Goal: Transaction & Acquisition: Purchase product/service

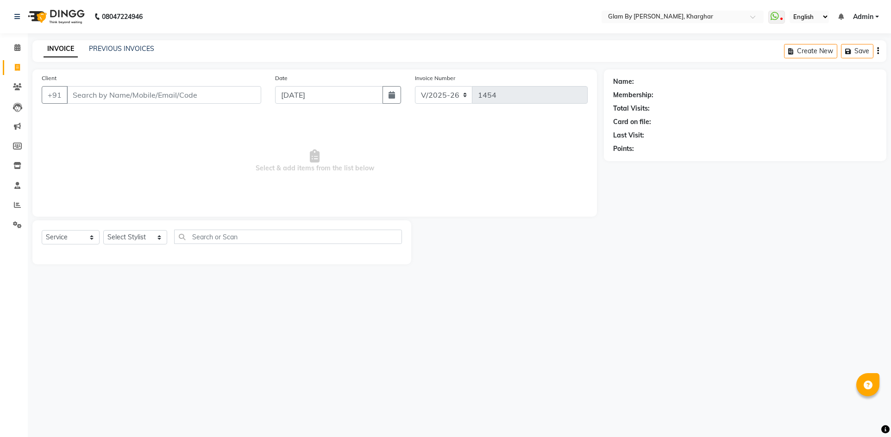
select select "3992"
select select "service"
click at [76, 92] on input "Client" at bounding box center [164, 95] width 194 height 18
click at [16, 86] on icon at bounding box center [17, 86] width 9 height 7
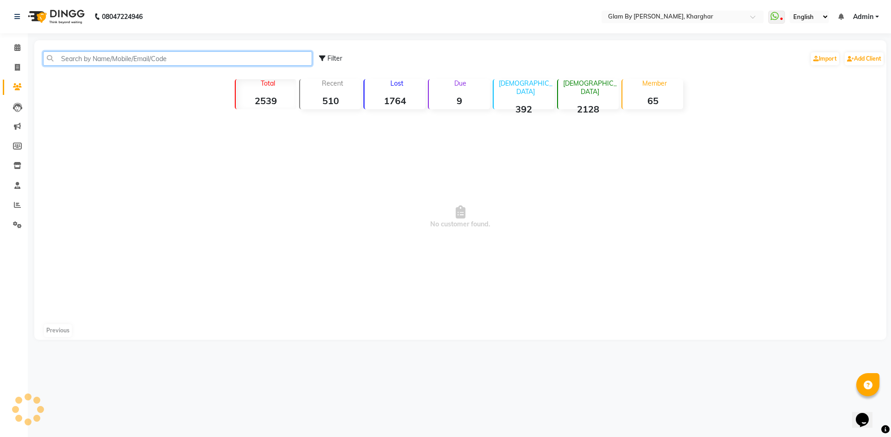
click at [64, 59] on input "text" at bounding box center [177, 58] width 269 height 14
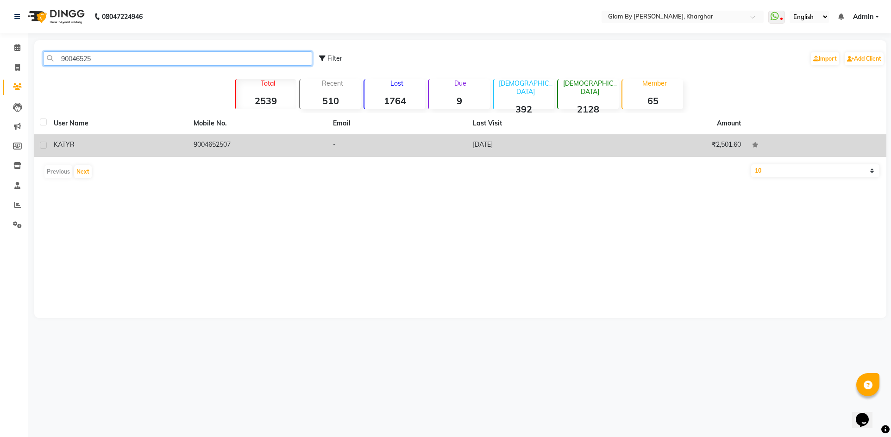
type input "90046525"
click at [237, 148] on td "9004652507" at bounding box center [258, 145] width 140 height 23
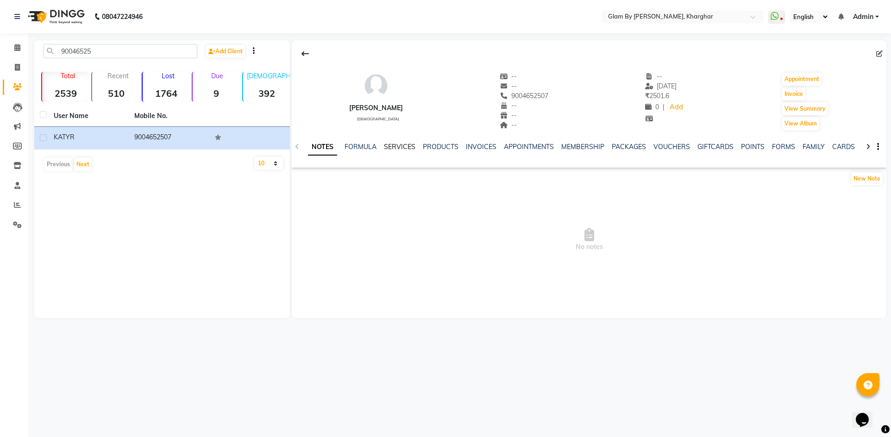
click at [394, 145] on link "SERVICES" at bounding box center [399, 147] width 31 height 8
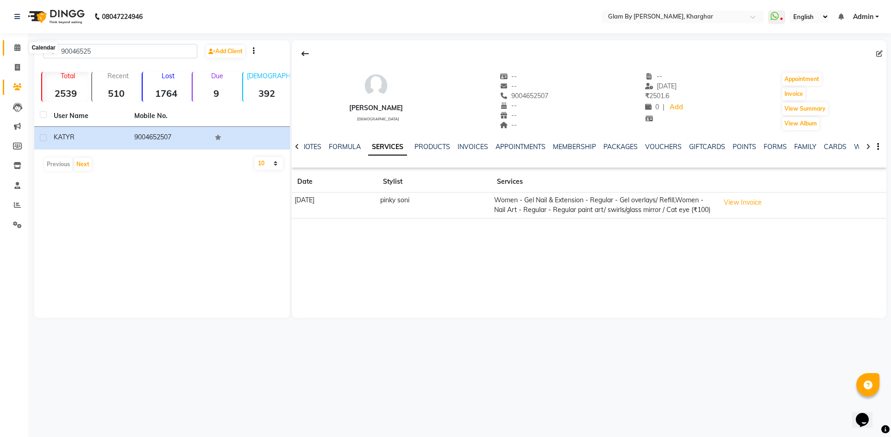
click at [18, 50] on icon at bounding box center [17, 47] width 6 height 7
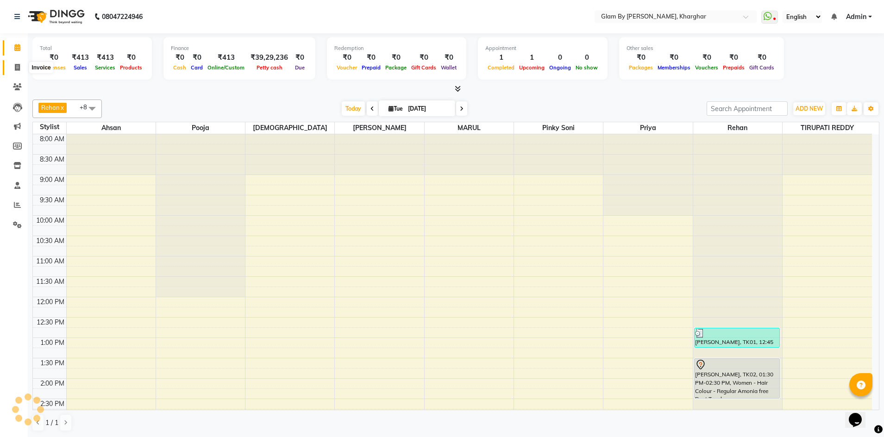
click at [17, 69] on icon at bounding box center [17, 67] width 5 height 7
select select "service"
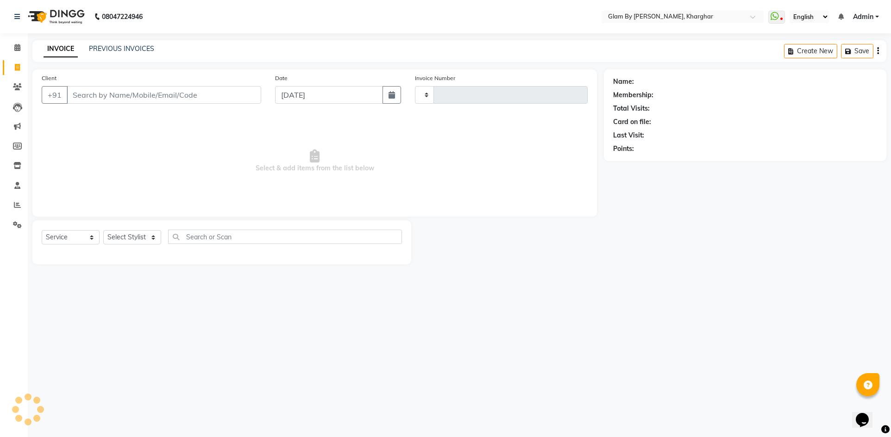
type input "1454"
select select "3992"
click at [16, 87] on icon at bounding box center [17, 86] width 9 height 7
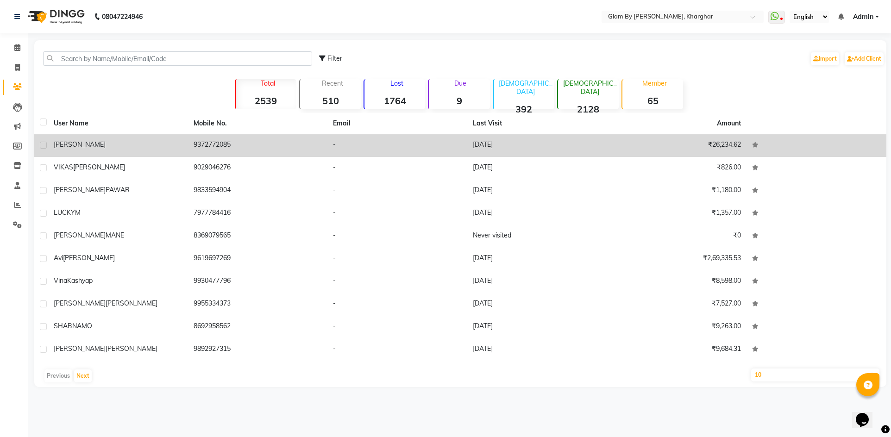
click at [211, 142] on td "9372772085" at bounding box center [258, 145] width 140 height 23
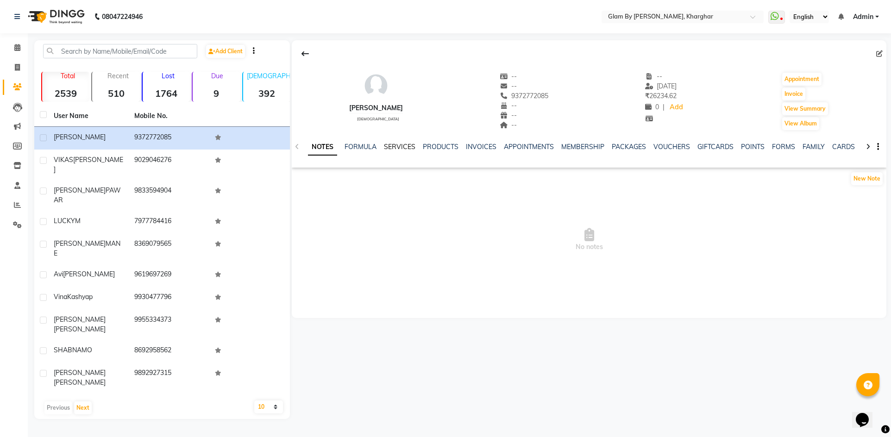
click at [402, 144] on link "SERVICES" at bounding box center [399, 147] width 31 height 8
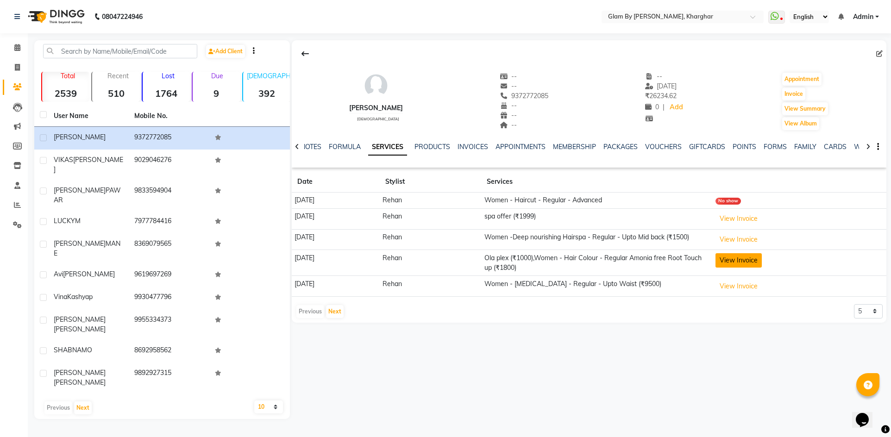
click at [761, 268] on button "View Invoice" at bounding box center [738, 260] width 46 height 14
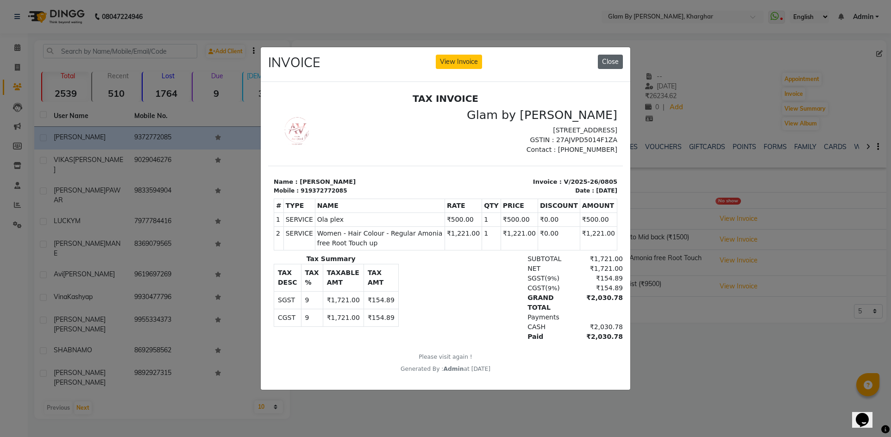
click at [611, 58] on button "Close" at bounding box center [610, 62] width 25 height 14
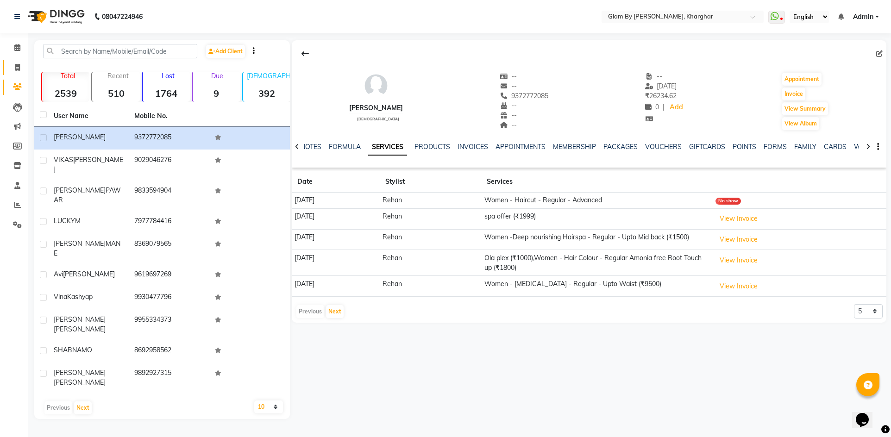
click at [19, 62] on span at bounding box center [17, 67] width 16 height 11
select select "service"
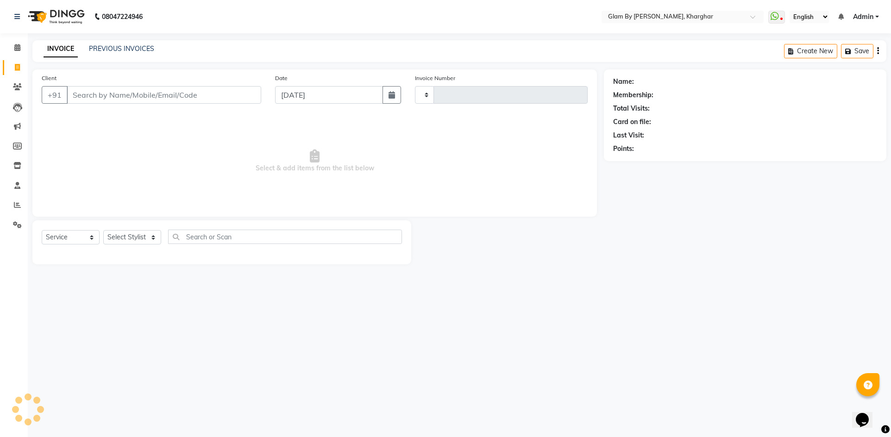
type input "1454"
select select "3992"
click at [78, 93] on input "Client" at bounding box center [164, 95] width 194 height 18
click at [17, 50] on icon at bounding box center [17, 47] width 6 height 7
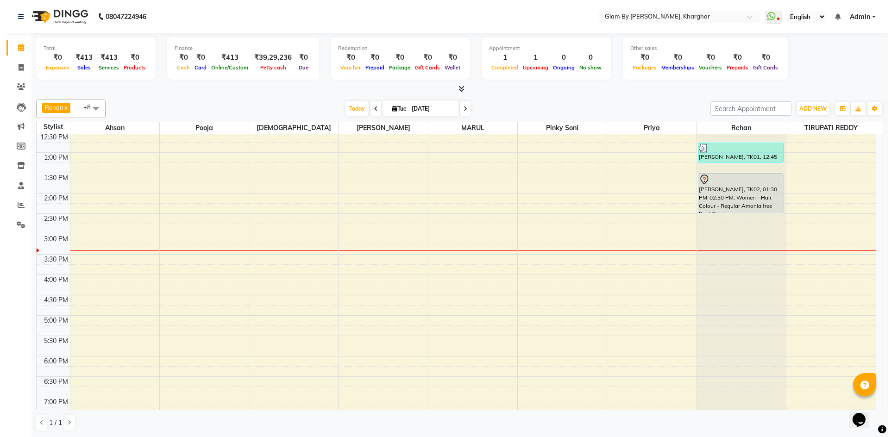
scroll to position [231, 0]
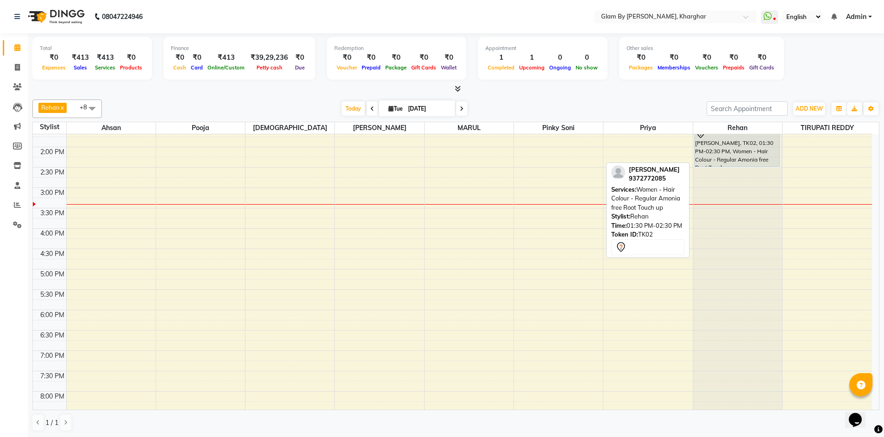
click at [743, 158] on div "[PERSON_NAME], TK02, 01:30 PM-02:30 PM, Women - Hair Colour - Regular Amonia fr…" at bounding box center [736, 146] width 85 height 39
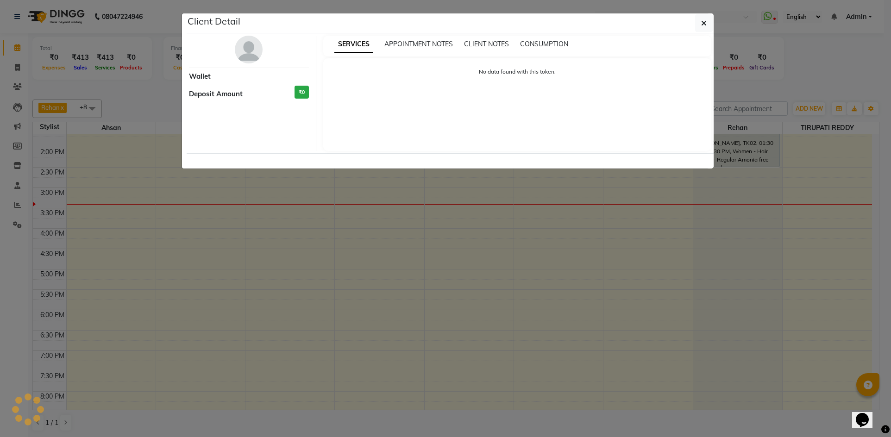
select select "7"
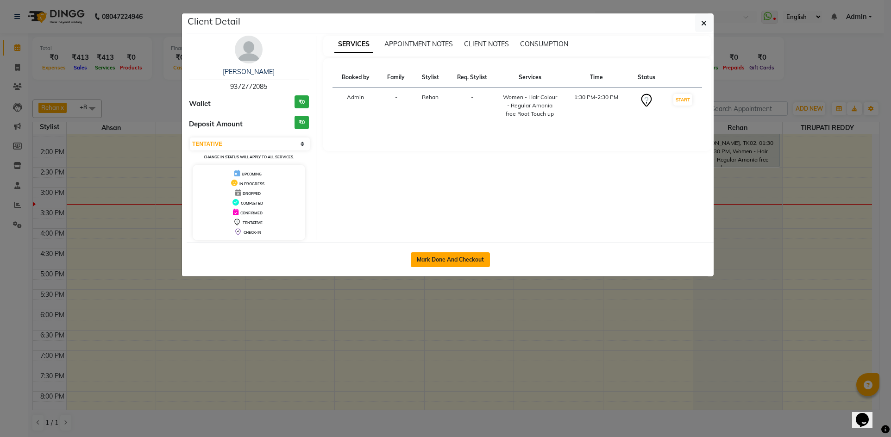
click at [437, 256] on button "Mark Done And Checkout" at bounding box center [450, 259] width 79 height 15
select select "service"
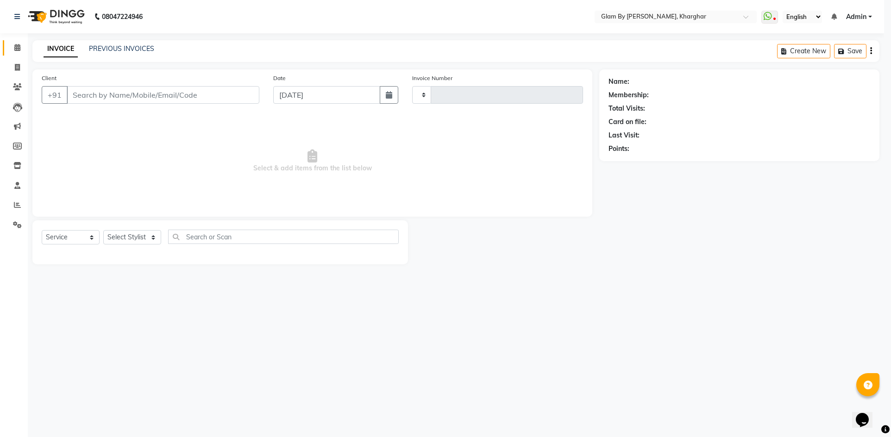
type input "1454"
select select "3"
select select "3992"
type input "9372772085"
select select "52399"
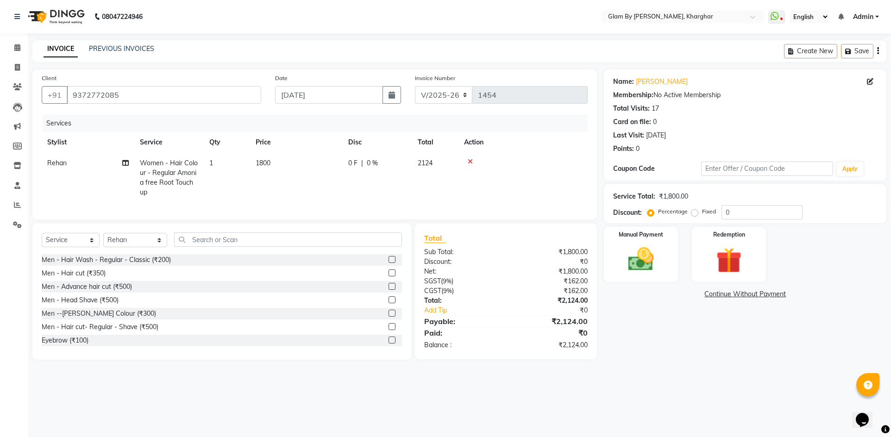
click at [265, 160] on span "1800" at bounding box center [263, 163] width 15 height 8
select select "52399"
drag, startPoint x: 321, startPoint y: 164, endPoint x: 287, endPoint y: 163, distance: 34.3
click at [287, 163] on tr "[PERSON_NAME] Avi [PERSON_NAME] [PERSON_NAME] (maneger) MARUL [PERSON_NAME] [PE…" at bounding box center [315, 177] width 546 height 49
type input "1221"
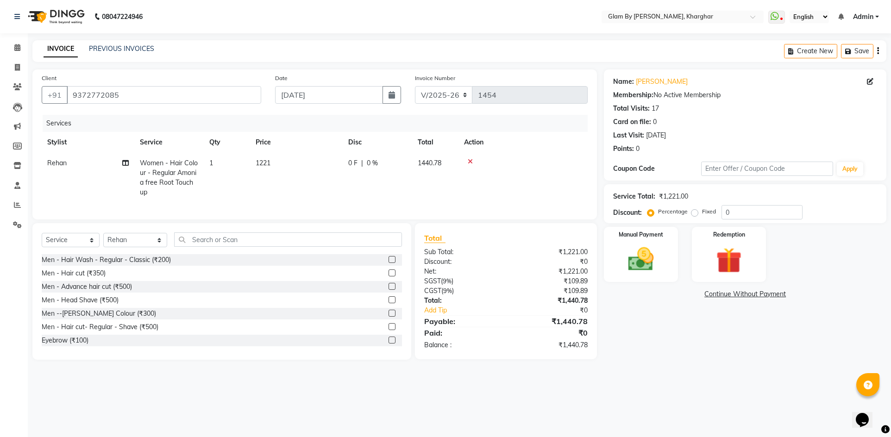
click at [289, 175] on tr "Rehan Women - Hair Colour - Regular Amonia free Root Touch up 1 1221 0 F | 0 % …" at bounding box center [315, 178] width 546 height 50
click at [191, 245] on input "text" at bounding box center [288, 239] width 228 height 14
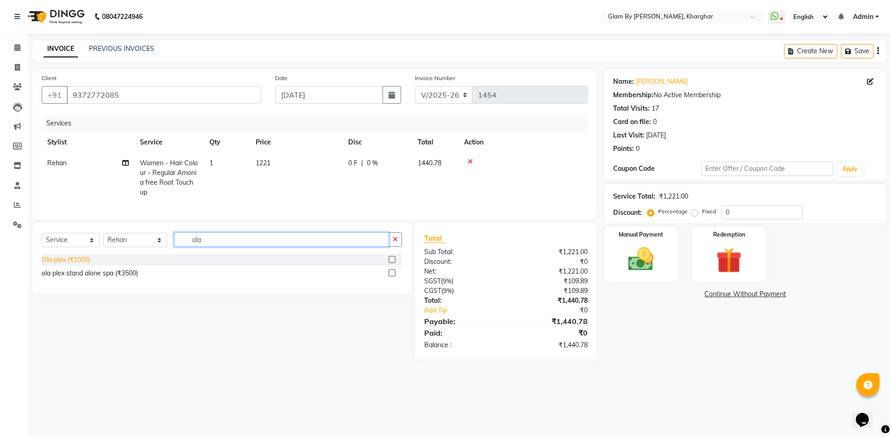
type input "ola"
click at [67, 265] on div "Ola plex (₹1000)" at bounding box center [66, 260] width 49 height 10
checkbox input "false"
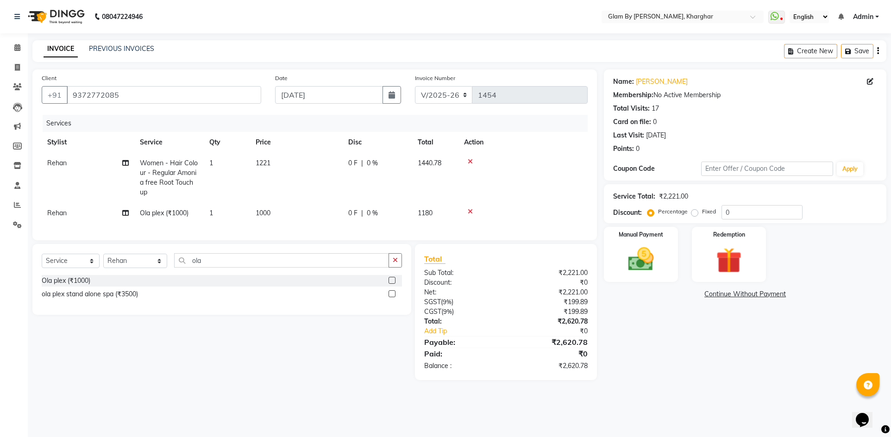
click at [274, 218] on td "1000" at bounding box center [296, 213] width 93 height 21
select select "52399"
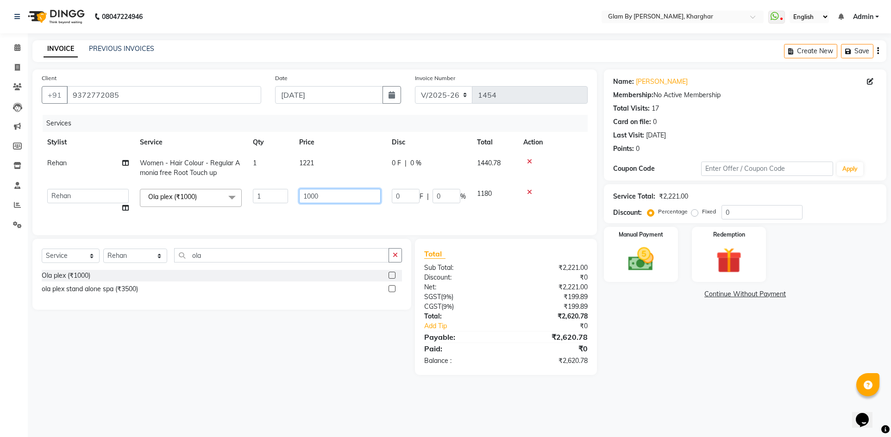
drag, startPoint x: 312, startPoint y: 191, endPoint x: 280, endPoint y: 193, distance: 31.6
click at [280, 193] on tr "[PERSON_NAME] Avi [PERSON_NAME] [PERSON_NAME] (maneger) MARUL [PERSON_NAME] [PE…" at bounding box center [315, 200] width 546 height 35
type input "500"
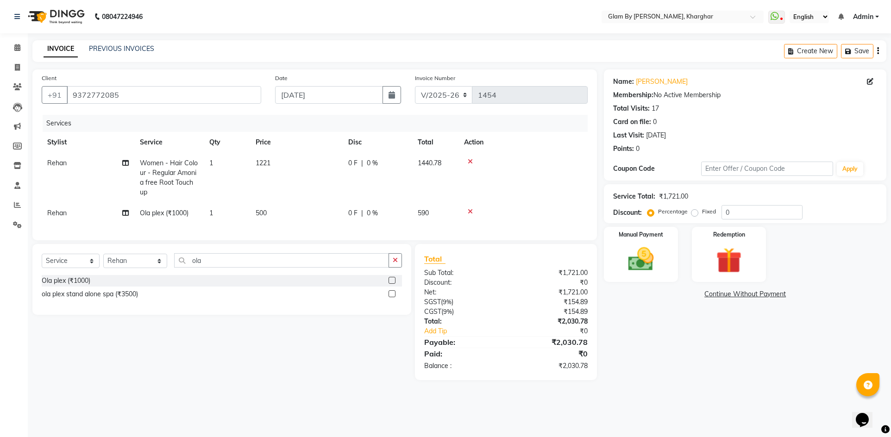
click at [281, 218] on div "Services Stylist Service Qty Price Disc Total Action Rehan Women - Hair Colour …" at bounding box center [315, 173] width 546 height 116
click at [662, 275] on div "Manual Payment" at bounding box center [640, 254] width 77 height 57
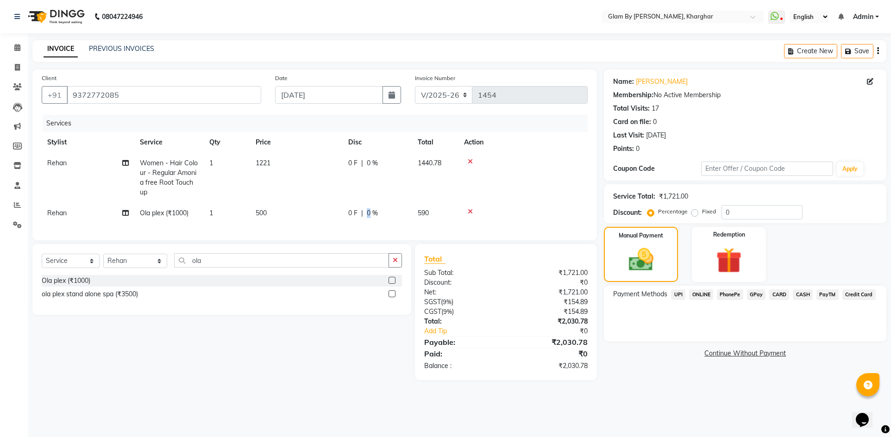
click at [369, 213] on span "0 %" at bounding box center [372, 213] width 11 height 10
select select "52399"
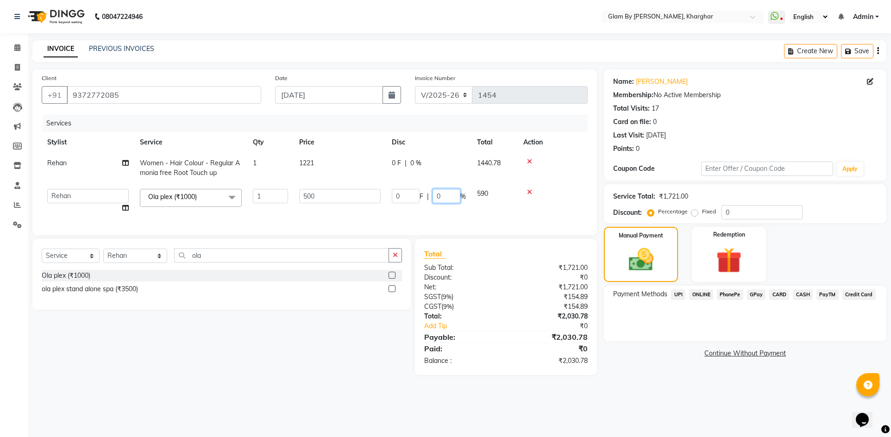
drag, startPoint x: 445, startPoint y: 197, endPoint x: 433, endPoint y: 196, distance: 12.0
click at [433, 196] on input "0" at bounding box center [446, 196] width 28 height 14
type input "5"
click at [436, 214] on tr "[PERSON_NAME] Avi [PERSON_NAME] [PERSON_NAME] (maneger) MARUL [PERSON_NAME] [PE…" at bounding box center [315, 200] width 546 height 35
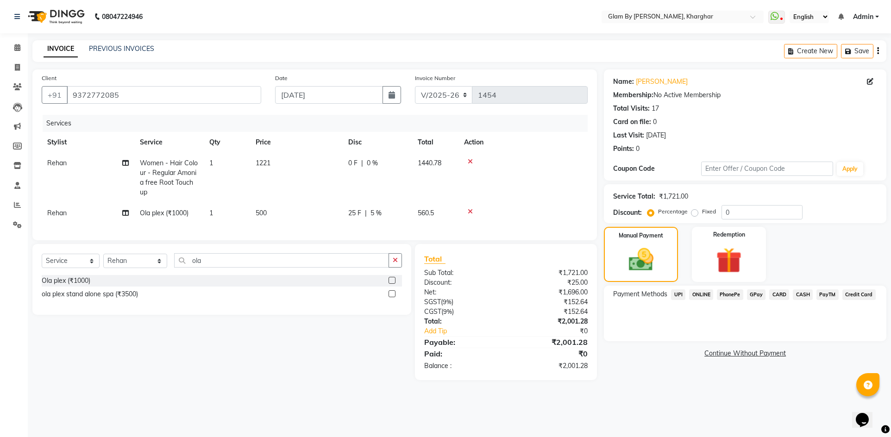
click at [798, 294] on span "CASH" at bounding box center [802, 294] width 20 height 11
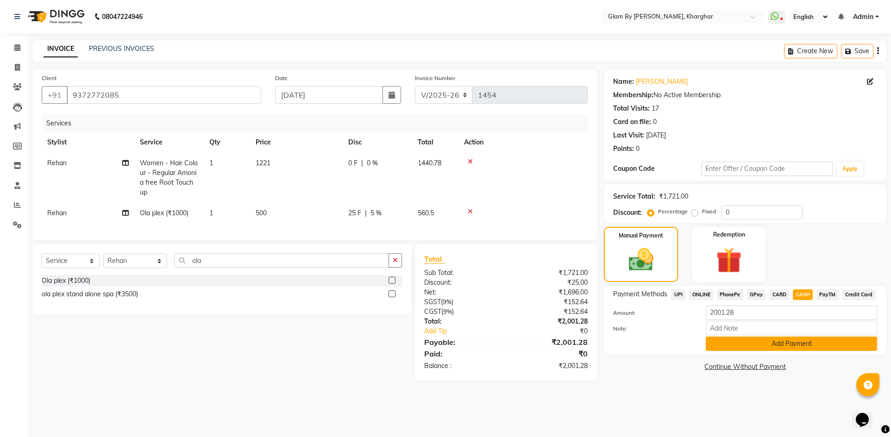
click at [797, 350] on button "Add Payment" at bounding box center [790, 344] width 171 height 14
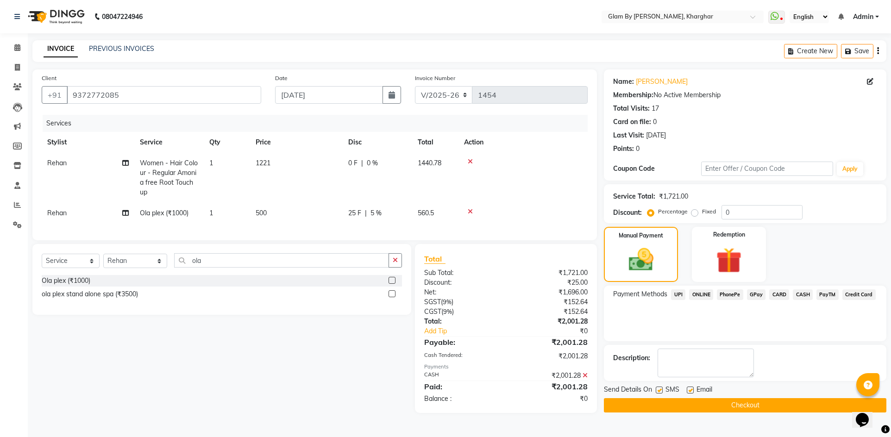
click at [730, 410] on button "Checkout" at bounding box center [745, 405] width 282 height 14
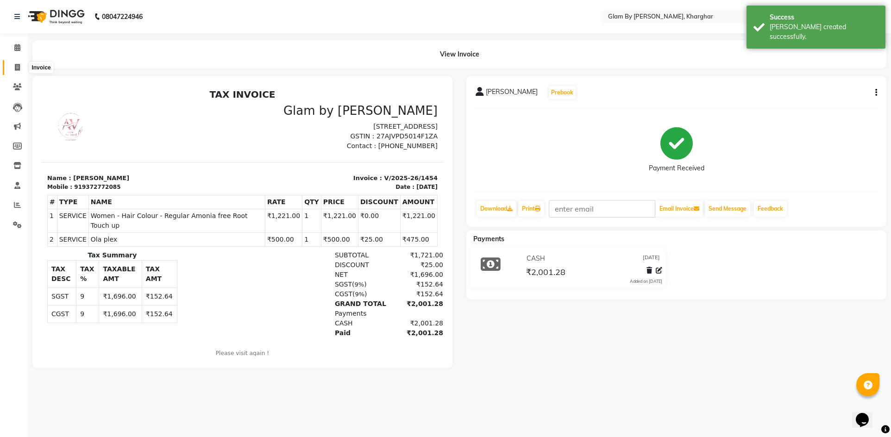
click at [19, 70] on icon at bounding box center [17, 67] width 5 height 7
select select "service"
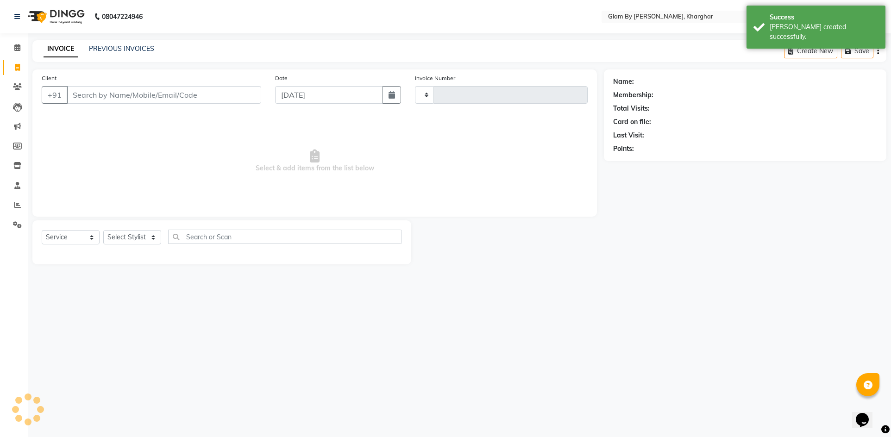
type input "1455"
select select "3992"
click at [16, 54] on link "Calendar" at bounding box center [14, 47] width 22 height 15
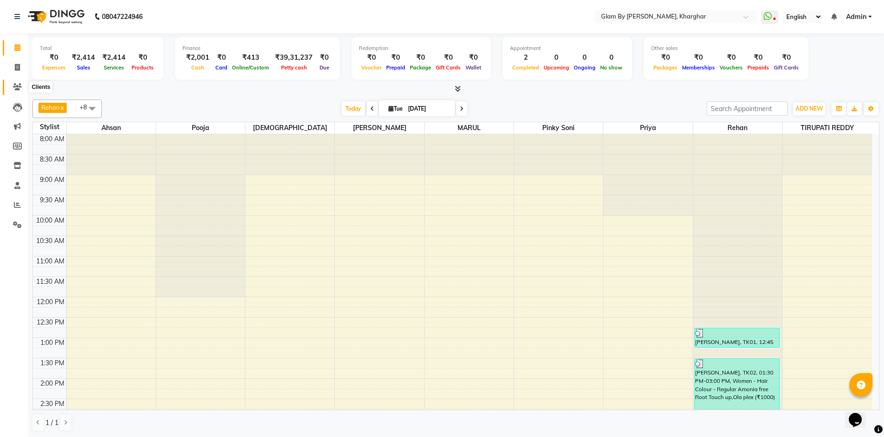
click at [12, 87] on span at bounding box center [17, 87] width 16 height 11
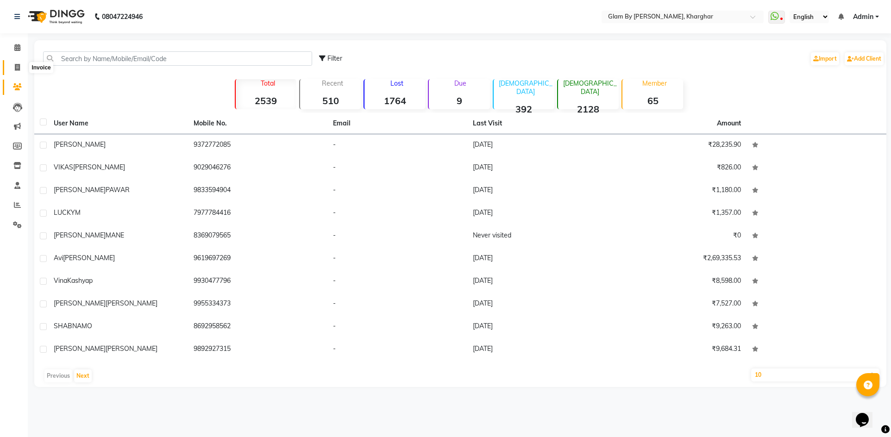
click at [13, 70] on span at bounding box center [17, 67] width 16 height 11
select select "3992"
select select "service"
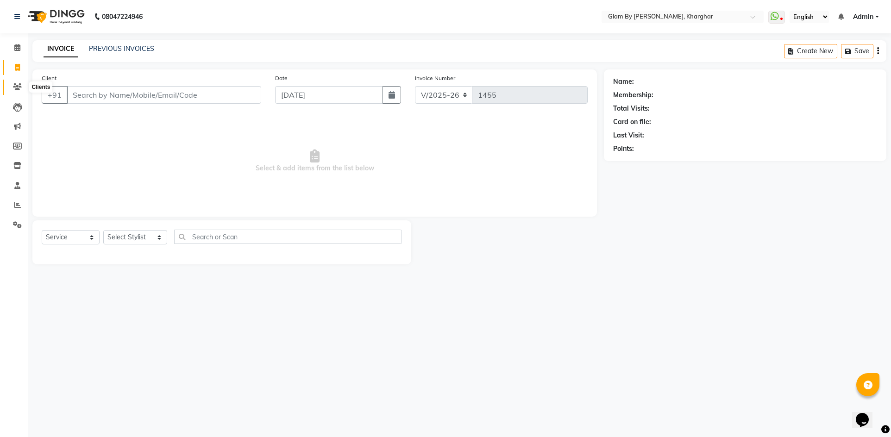
drag, startPoint x: 15, startPoint y: 84, endPoint x: 23, endPoint y: 84, distance: 8.3
click at [15, 84] on icon at bounding box center [17, 86] width 9 height 7
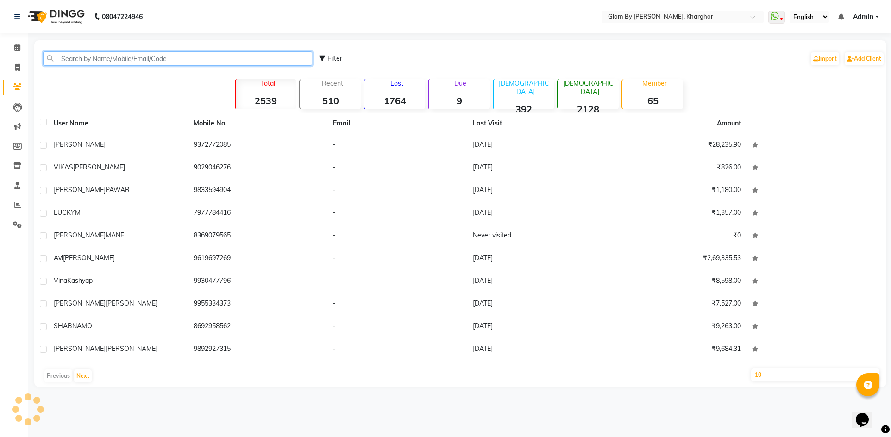
click at [80, 60] on input "text" at bounding box center [177, 58] width 269 height 14
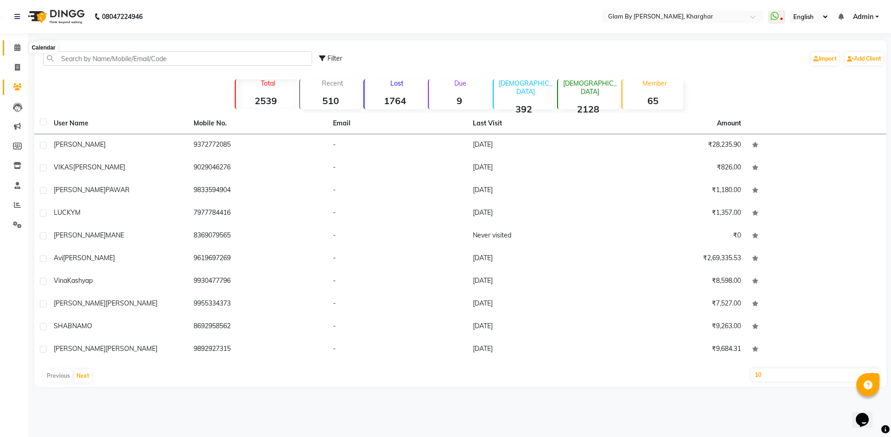
click at [20, 50] on icon at bounding box center [17, 47] width 6 height 7
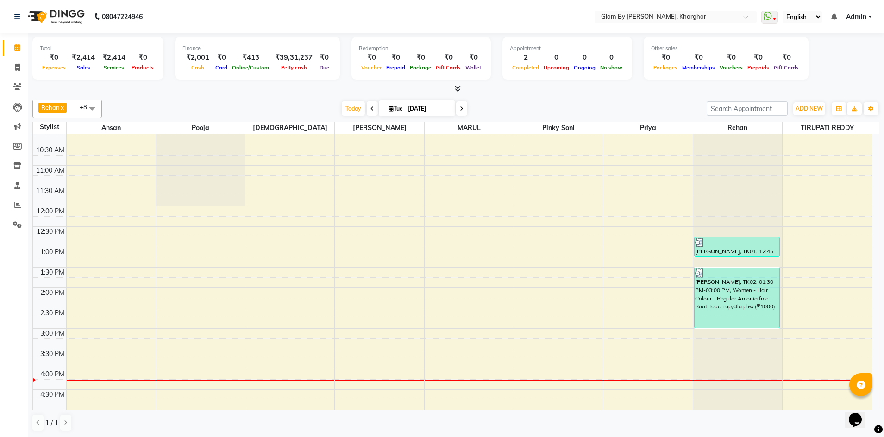
scroll to position [139, 0]
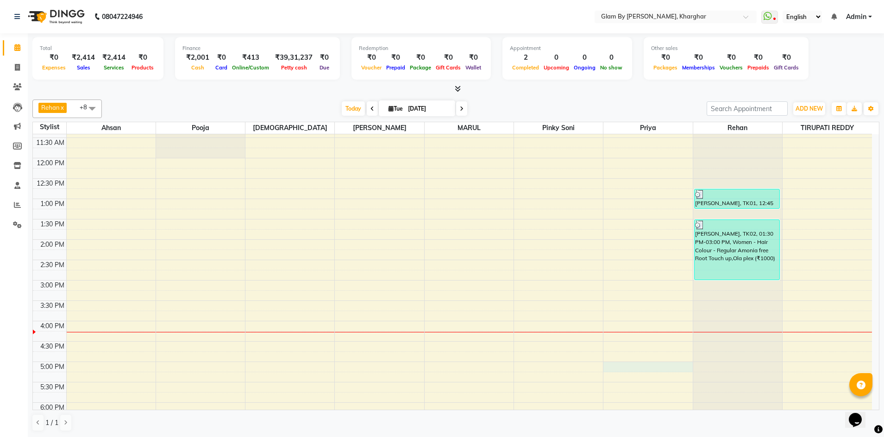
click at [640, 365] on div "8:00 AM 8:30 AM 9:00 AM 9:30 AM 10:00 AM 10:30 AM 11:00 AM 11:30 AM 12:00 PM 12…" at bounding box center [452, 300] width 839 height 611
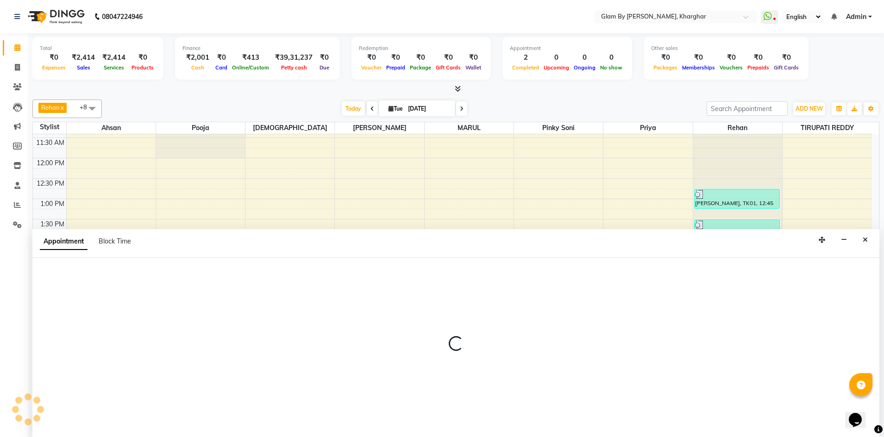
scroll to position [0, 0]
select select "77395"
select select "1020"
select select "tentative"
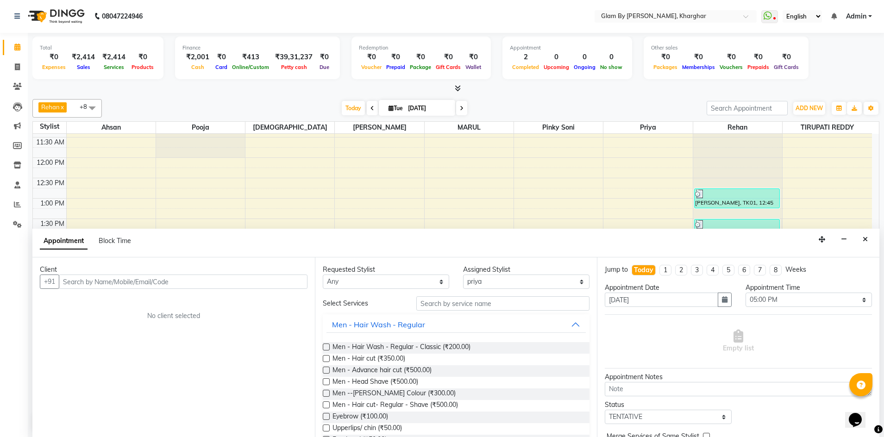
click at [69, 284] on input "text" at bounding box center [183, 281] width 249 height 14
click at [78, 276] on input "text" at bounding box center [183, 281] width 249 height 14
click at [98, 303] on span "chandrni" at bounding box center [86, 301] width 31 height 9
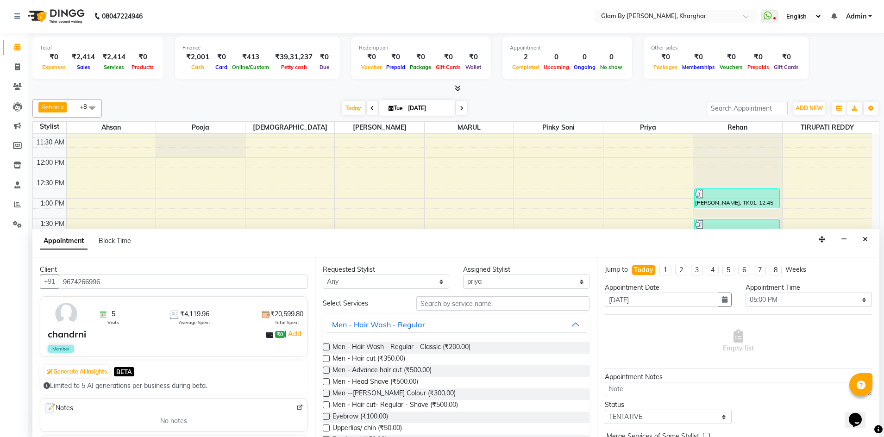
type input "9674266996"
click at [440, 306] on input "text" at bounding box center [502, 303] width 173 height 14
click at [439, 299] on input "text" at bounding box center [502, 303] width 173 height 14
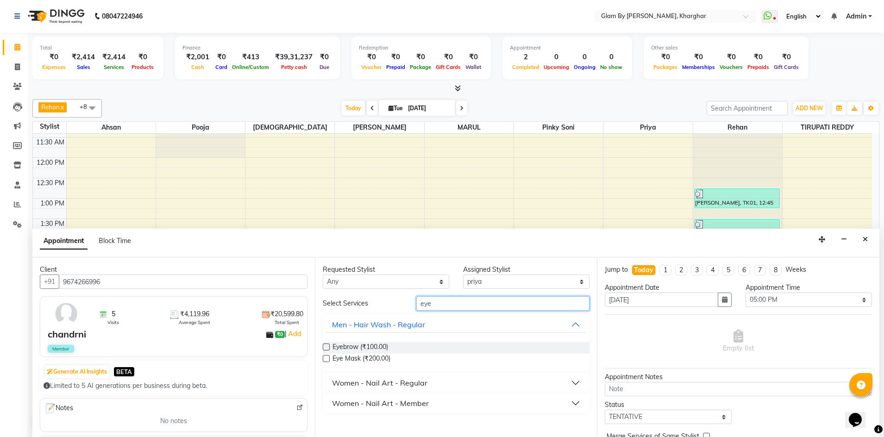
type input "eye"
click at [391, 349] on div "Eyebrow (₹100.00)" at bounding box center [456, 348] width 267 height 12
click at [358, 343] on span "Eyebrow (₹100.00)" at bounding box center [360, 348] width 56 height 12
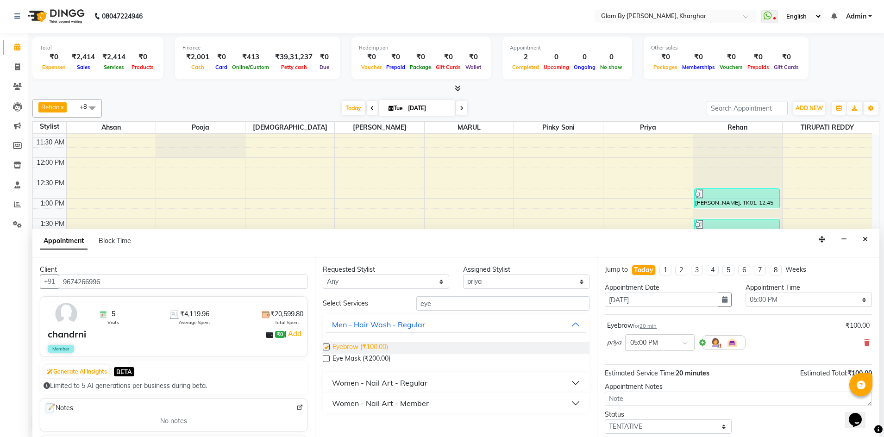
checkbox input "false"
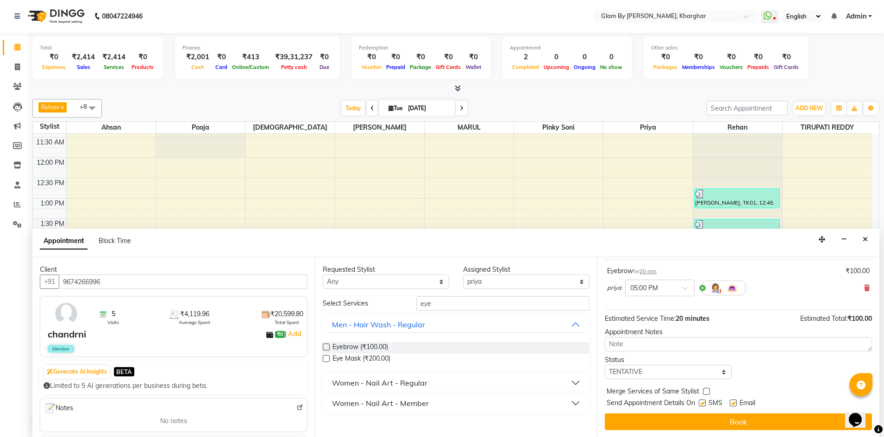
scroll to position [55, 0]
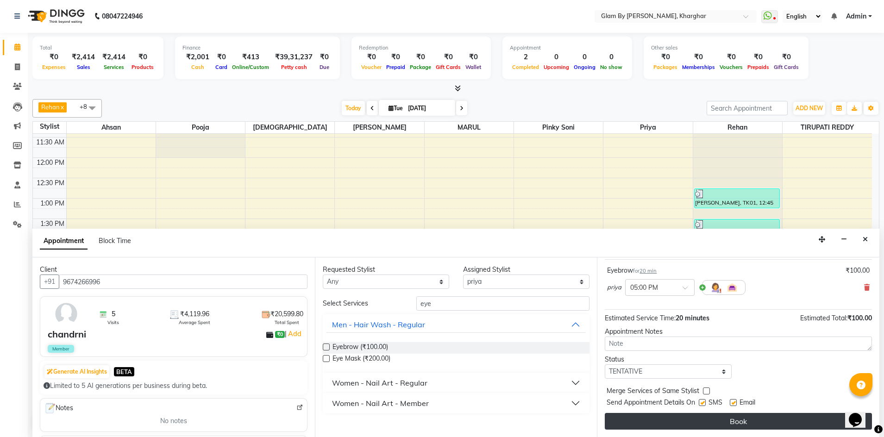
click at [721, 420] on button "Book" at bounding box center [738, 421] width 267 height 17
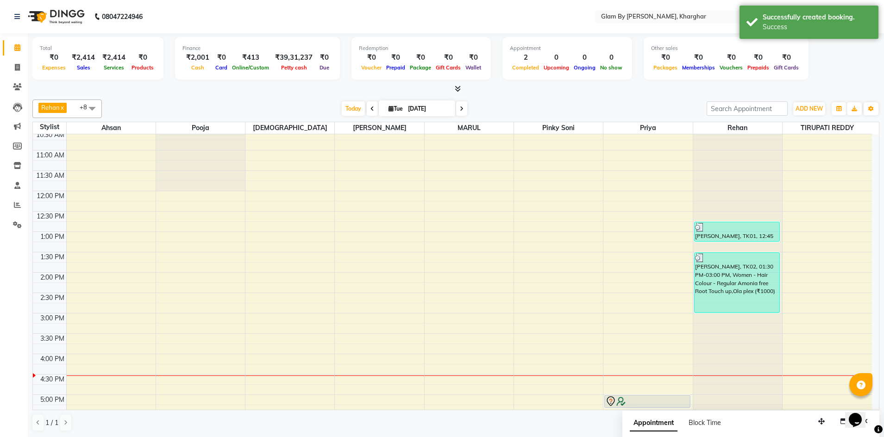
scroll to position [196, 0]
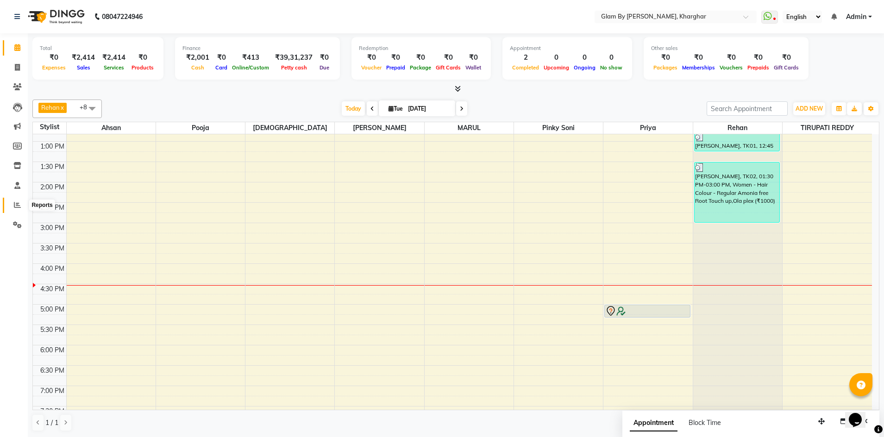
click at [16, 207] on icon at bounding box center [17, 204] width 7 height 7
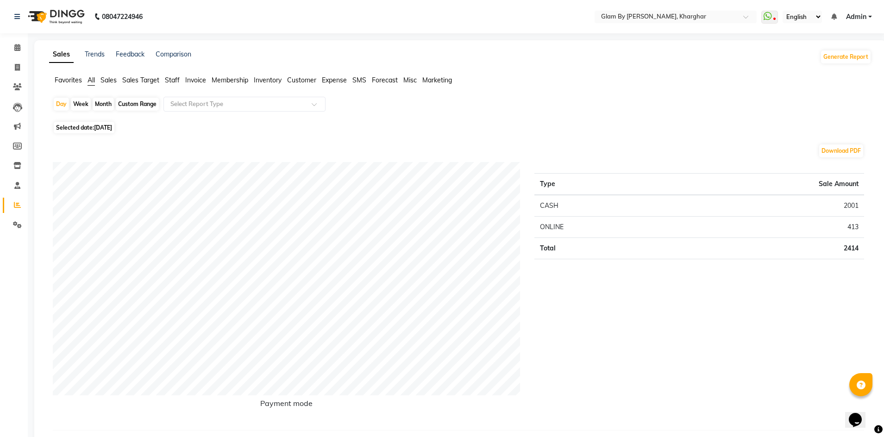
click at [139, 105] on div "Custom Range" at bounding box center [137, 104] width 43 height 13
select select "9"
select select "2025"
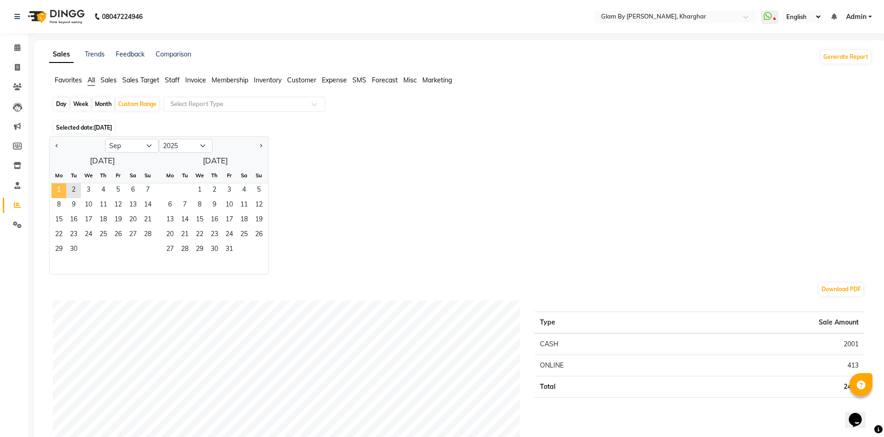
click at [59, 190] on span "1" at bounding box center [58, 190] width 15 height 15
drag, startPoint x: 17, startPoint y: 48, endPoint x: 16, endPoint y: 70, distance: 22.2
click at [17, 48] on icon at bounding box center [17, 47] width 6 height 7
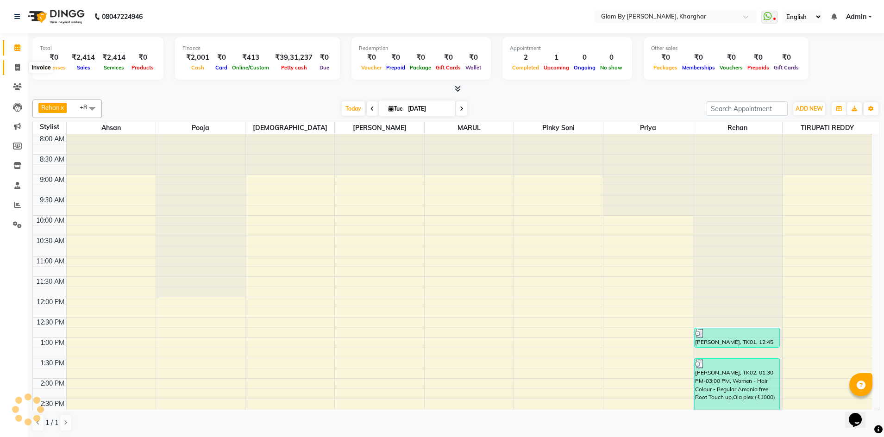
click at [17, 68] on icon at bounding box center [17, 67] width 5 height 7
select select "service"
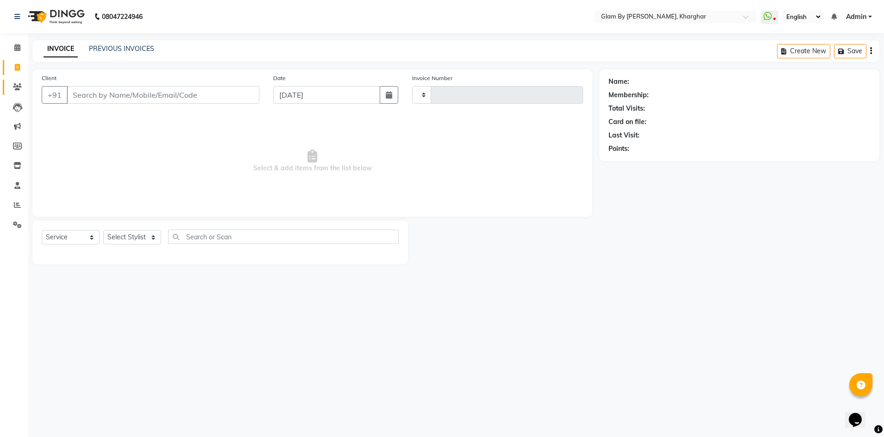
type input "1455"
select select "3992"
click at [17, 44] on span at bounding box center [17, 48] width 16 height 11
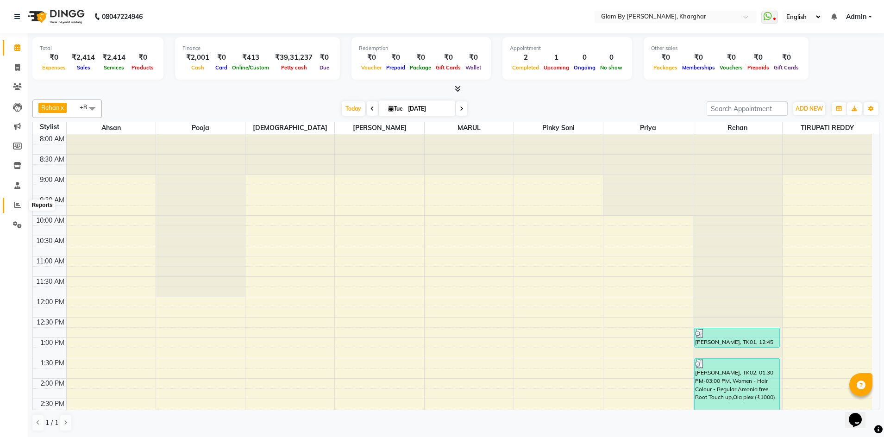
click at [15, 205] on icon at bounding box center [17, 204] width 7 height 7
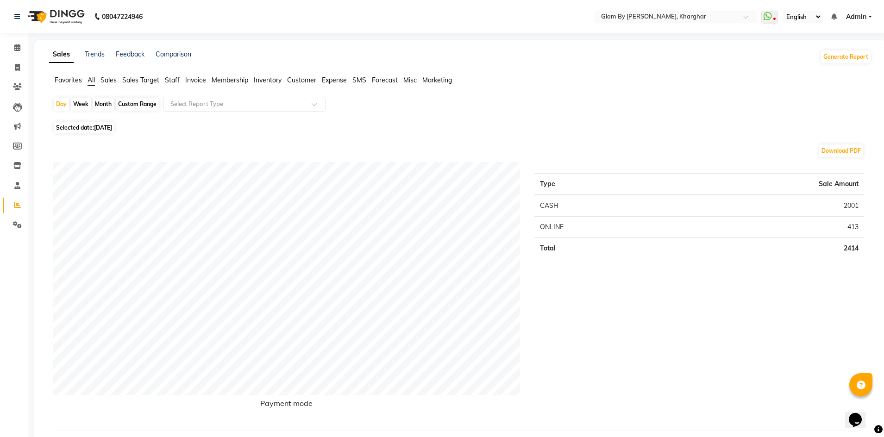
click at [137, 108] on div "Custom Range" at bounding box center [137, 104] width 43 height 13
select select "9"
select select "2025"
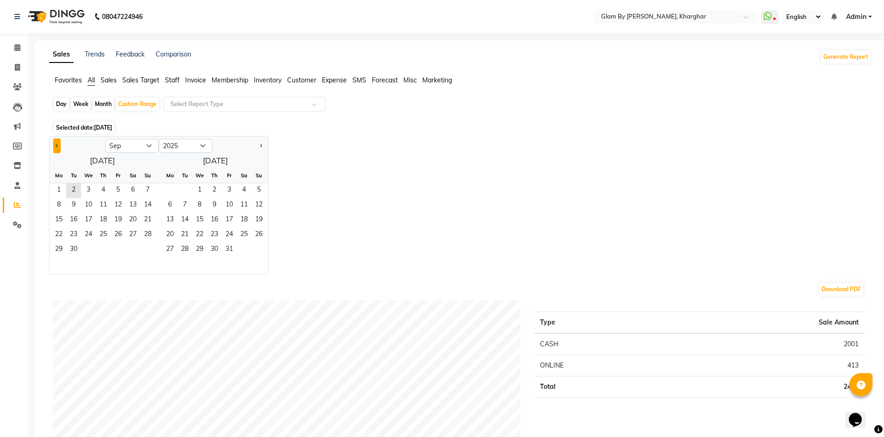
click at [54, 144] on button "Previous month" at bounding box center [56, 145] width 7 height 15
select select "8"
click at [15, 202] on icon at bounding box center [17, 204] width 7 height 7
click at [202, 105] on input "text" at bounding box center [234, 104] width 133 height 9
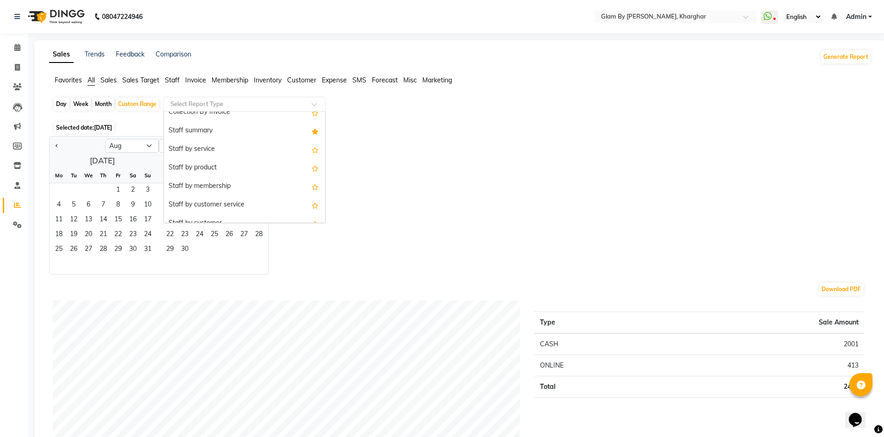
scroll to position [324, 0]
click at [180, 130] on div "Staff summary" at bounding box center [244, 130] width 161 height 19
select select "full_report"
select select "pdf"
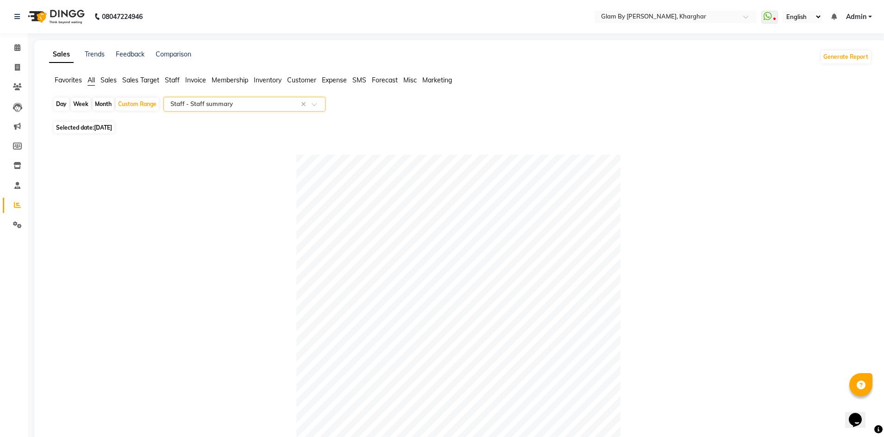
click at [103, 129] on span "[DATE]" at bounding box center [103, 127] width 18 height 7
select select "9"
select select "2025"
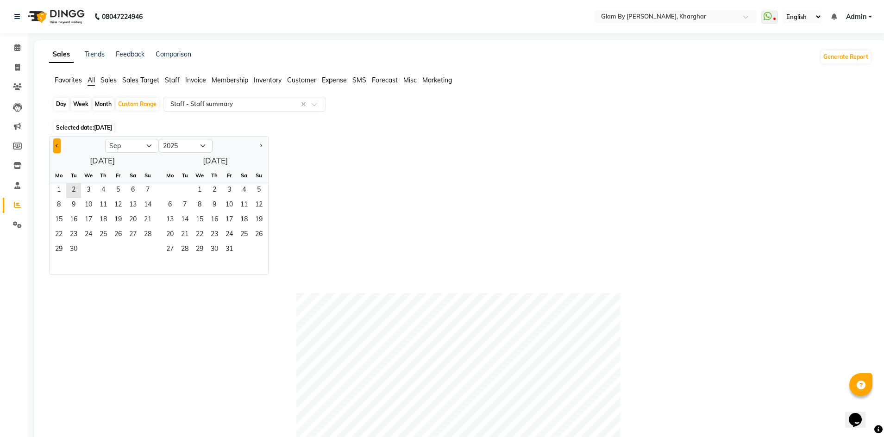
click at [58, 146] on button "Previous month" at bounding box center [56, 145] width 7 height 15
select select "8"
click at [119, 190] on span "1" at bounding box center [118, 190] width 15 height 15
click at [144, 252] on span "31" at bounding box center [147, 250] width 15 height 15
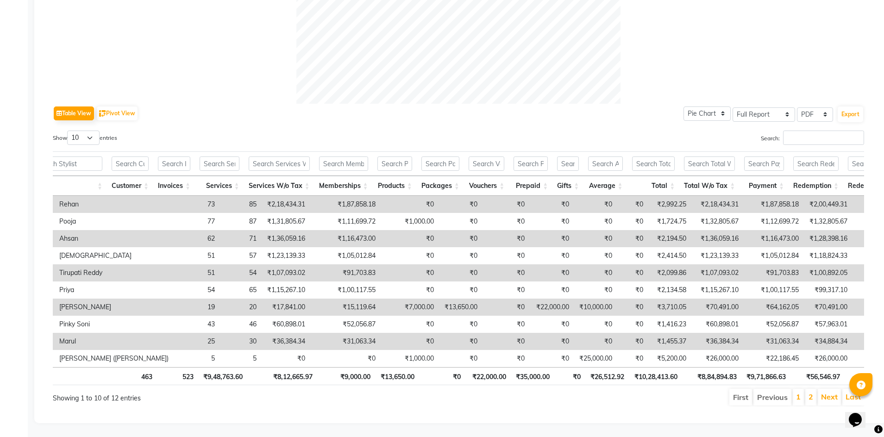
scroll to position [0, 0]
